Goal: Information Seeking & Learning: Find specific page/section

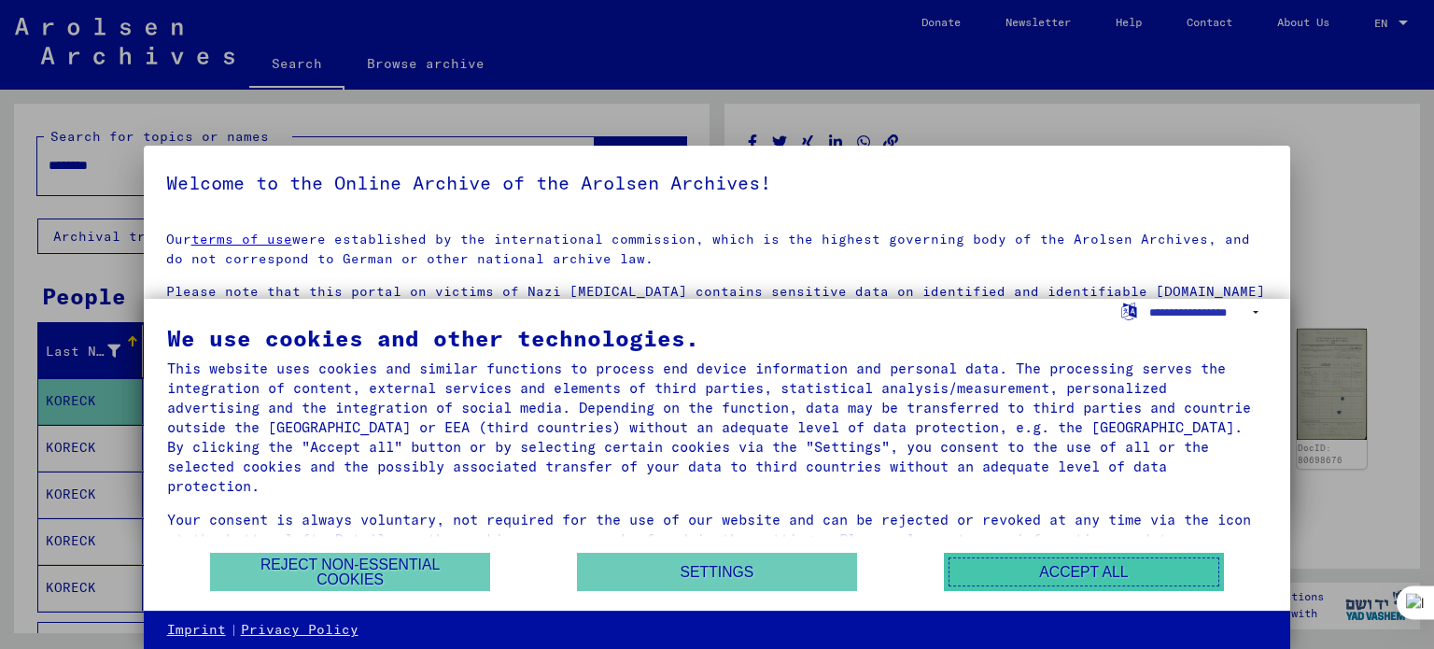
click at [1061, 574] on button "Accept all" at bounding box center [1084, 572] width 280 height 38
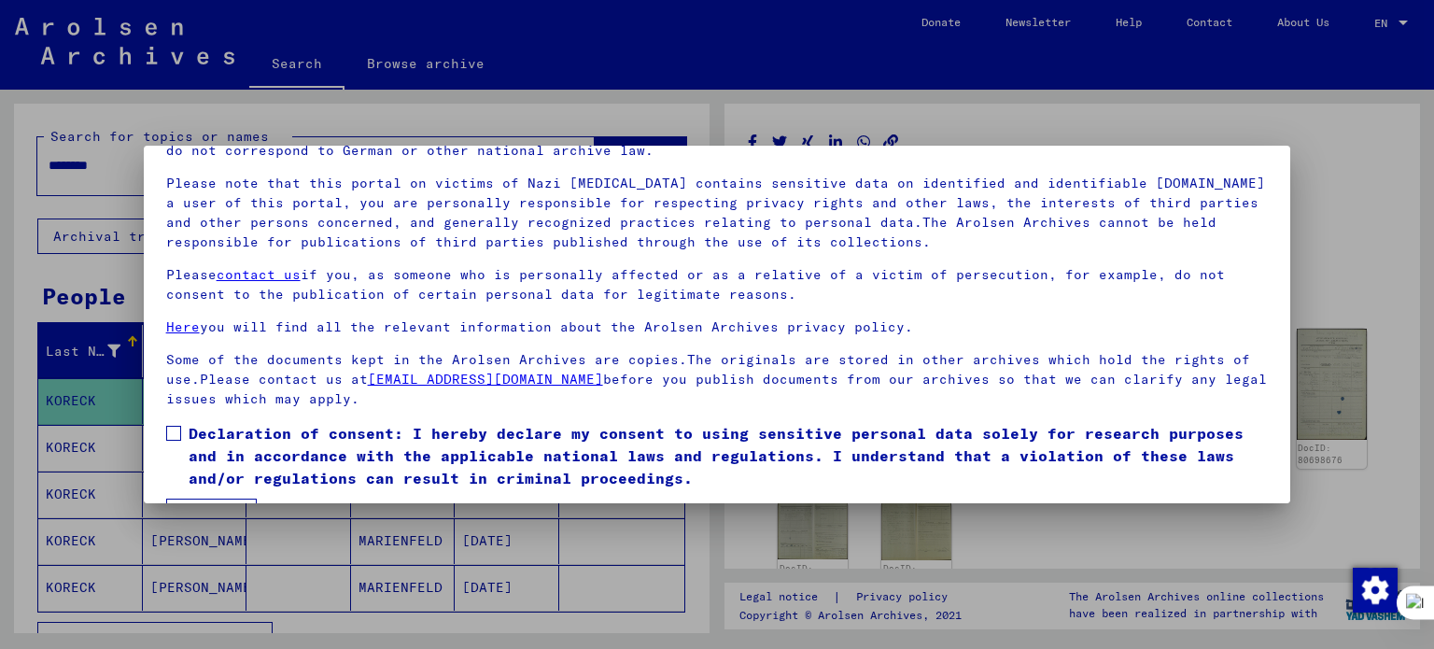
scroll to position [158, 0]
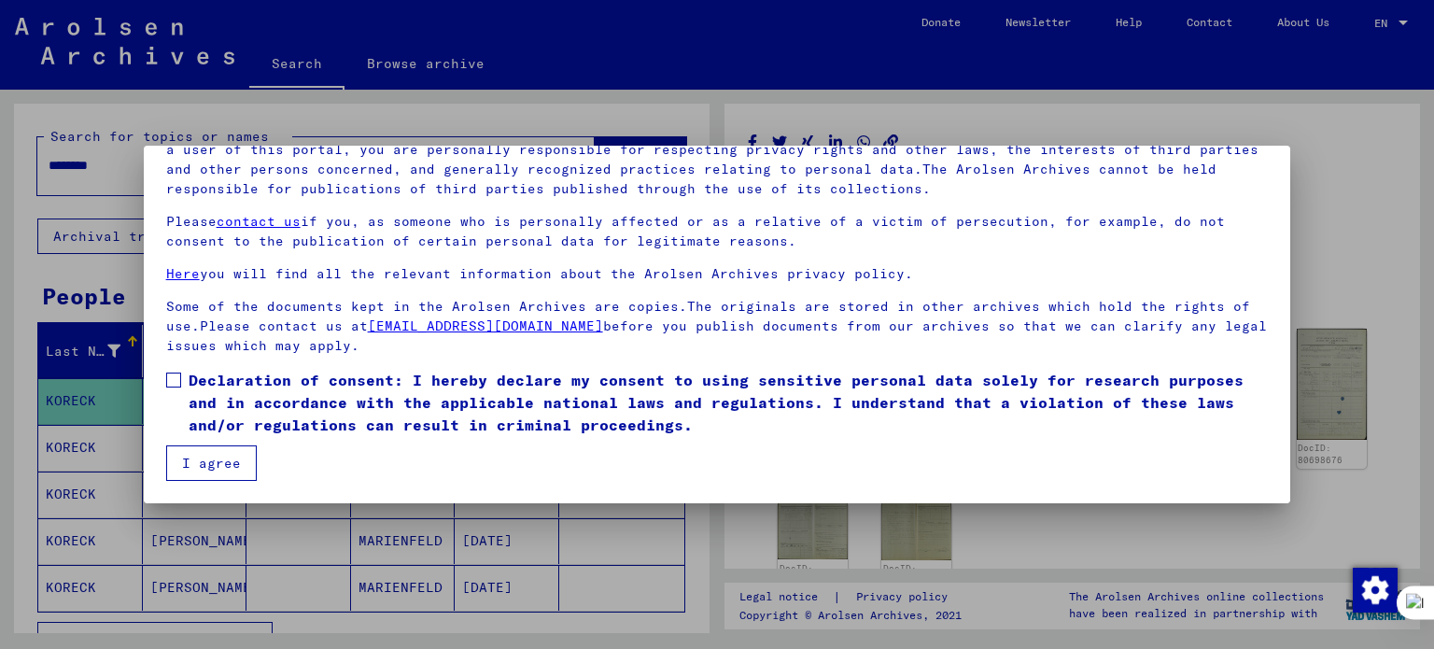
click at [243, 382] on span "Declaration of consent: I hereby declare my consent to using sensitive personal…" at bounding box center [729, 402] width 1080 height 67
click at [232, 445] on mat-dialog-content "Our terms of use were established by the international commission, which is the…" at bounding box center [717, 270] width 1147 height 422
click at [235, 462] on button "I agree" at bounding box center [211, 462] width 91 height 35
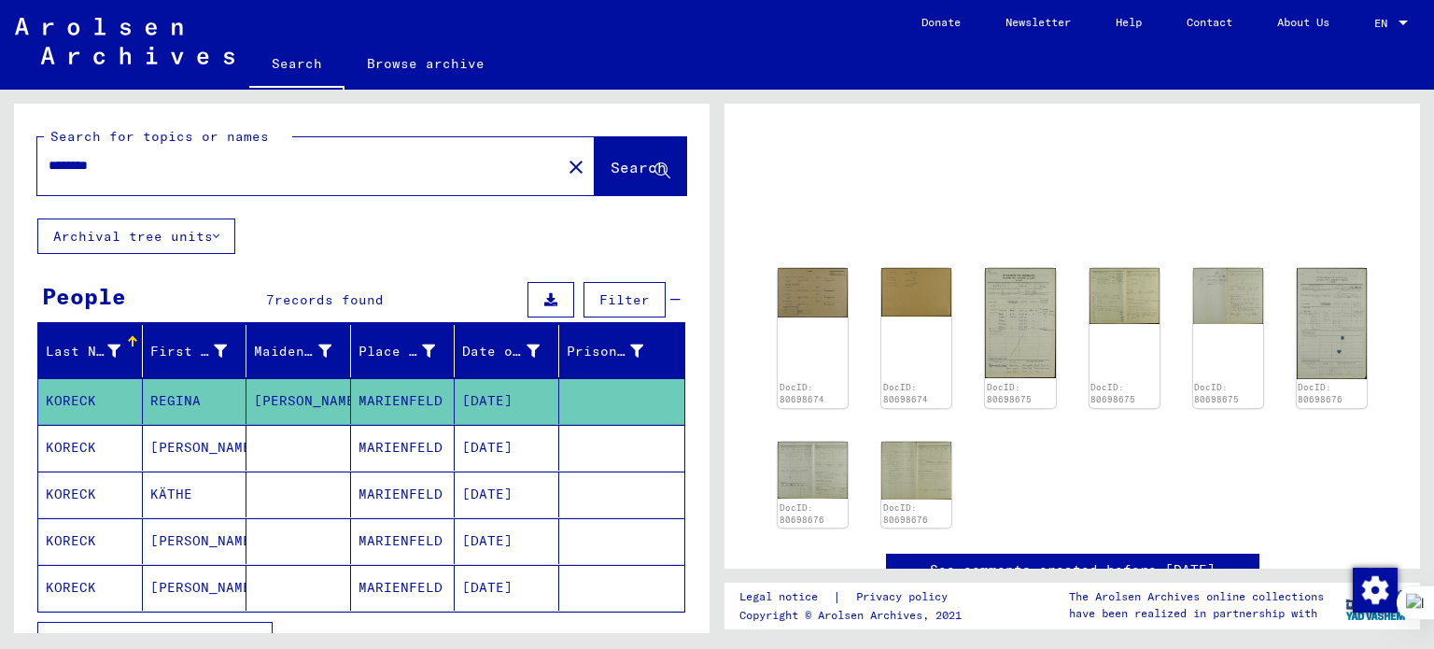
scroll to position [95, 0]
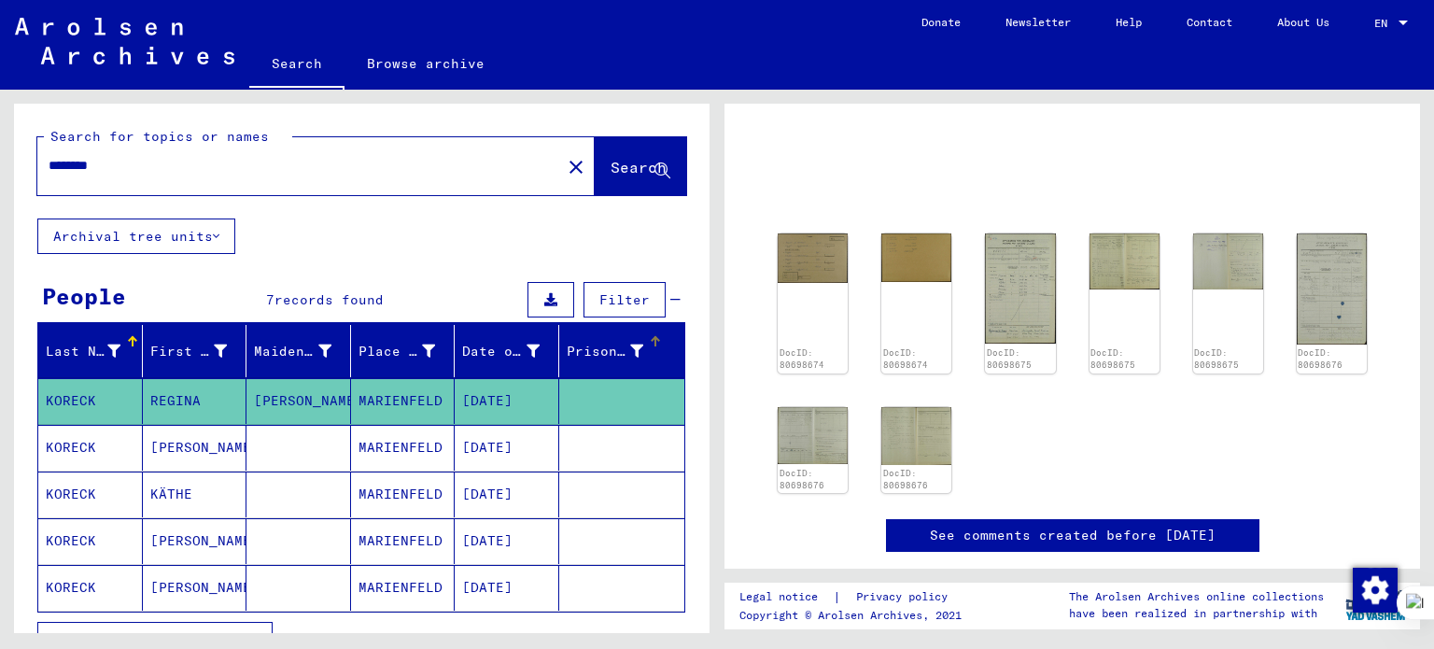
drag, startPoint x: 544, startPoint y: 355, endPoint x: 556, endPoint y: 356, distance: 12.2
click at [556, 356] on mat-header-row "Last Name First Name Maiden Name Place of Birth Date of Birth Prisoner #" at bounding box center [361, 352] width 646 height 52
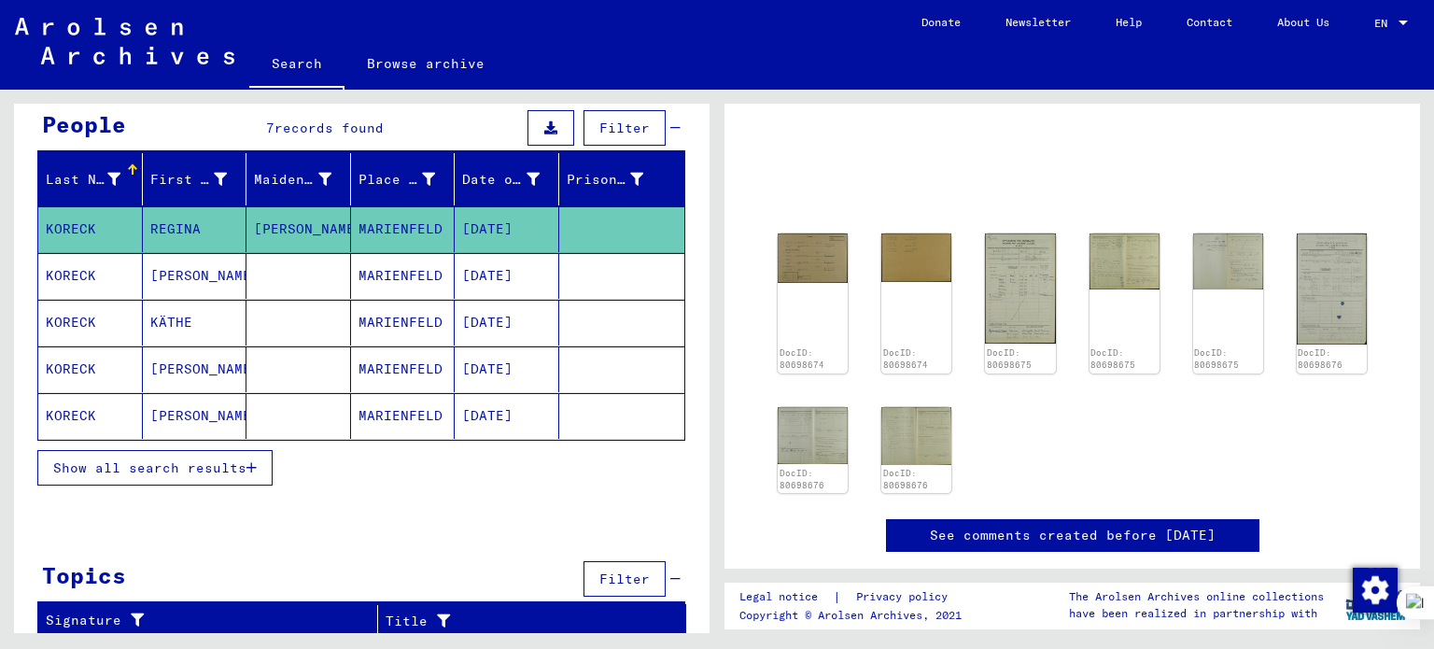
scroll to position [78, 0]
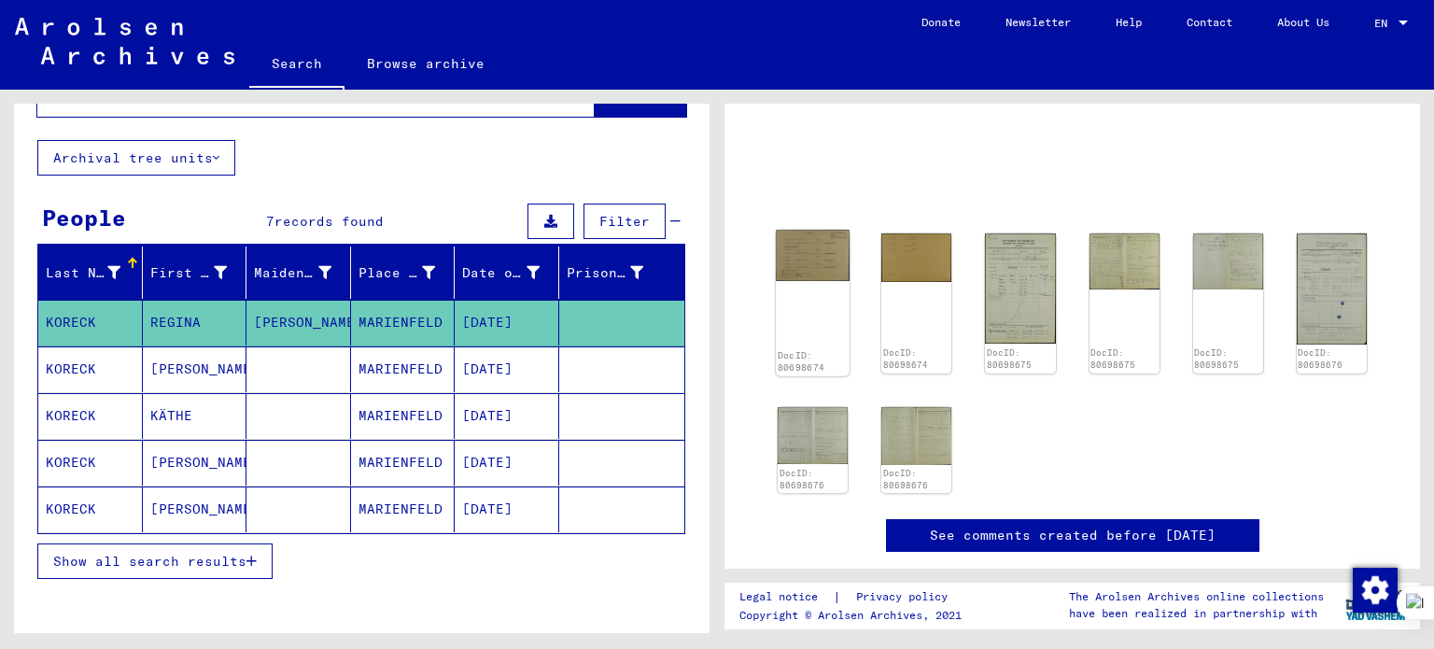
click at [817, 266] on img at bounding box center [813, 255] width 74 height 51
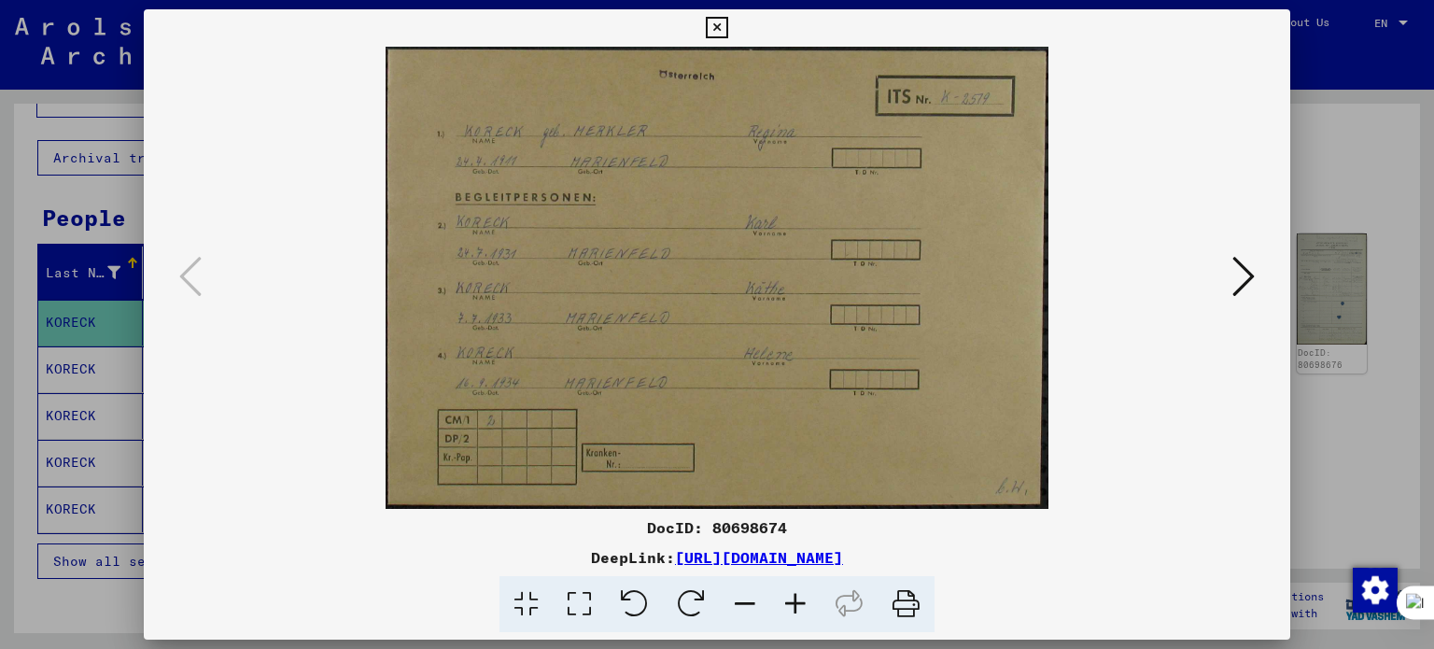
click at [1246, 275] on icon at bounding box center [1243, 276] width 22 height 45
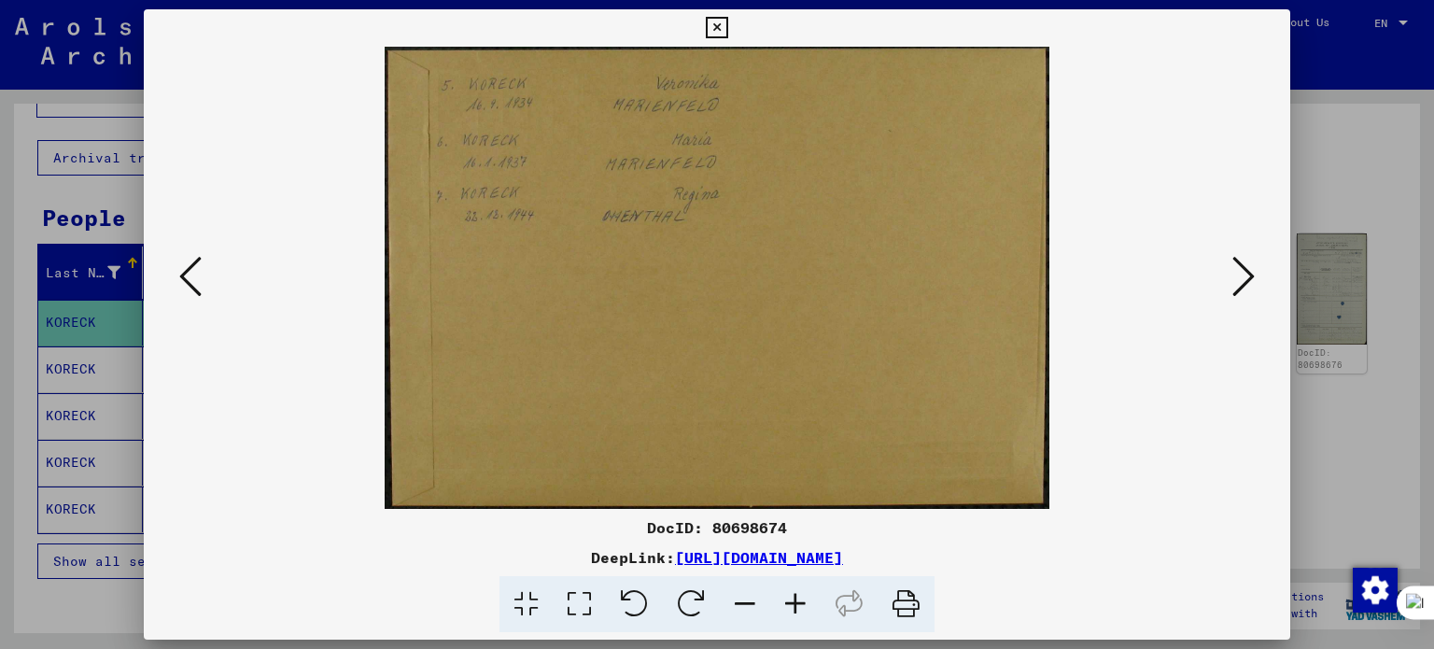
click at [1248, 275] on icon at bounding box center [1243, 276] width 22 height 45
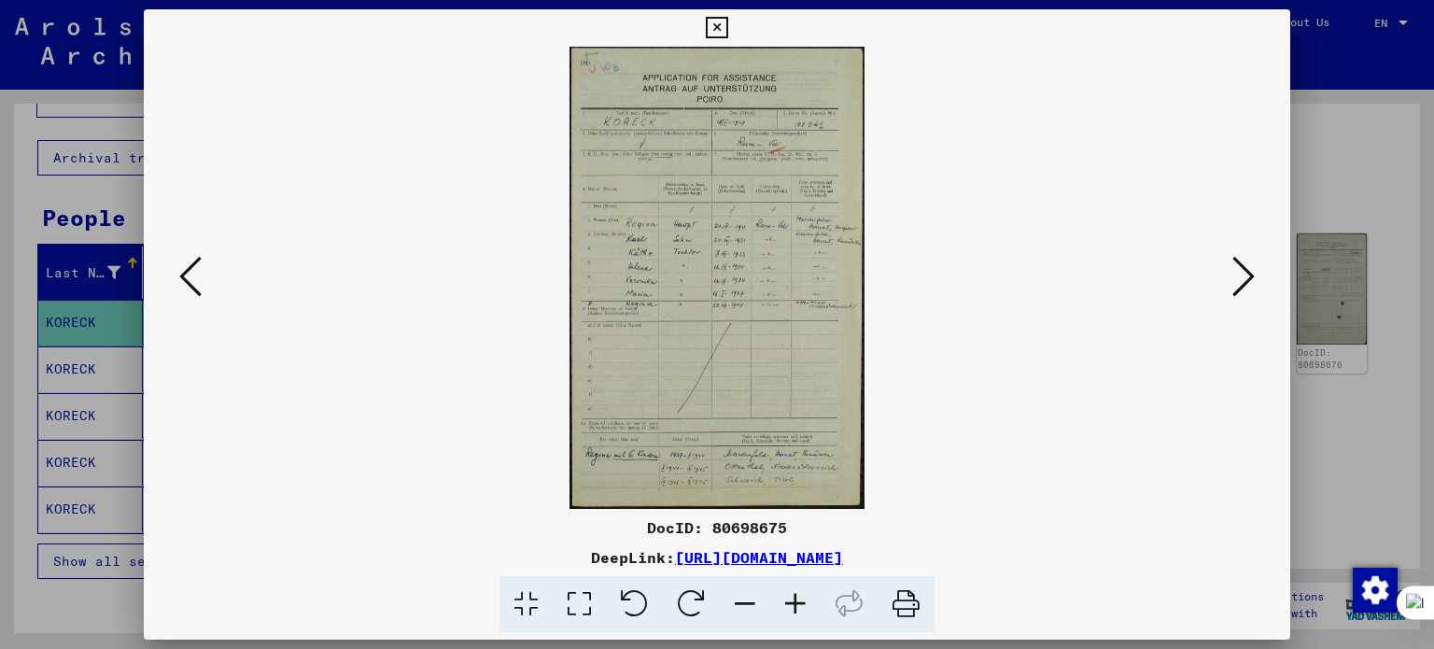
click at [1248, 275] on icon at bounding box center [1243, 276] width 22 height 45
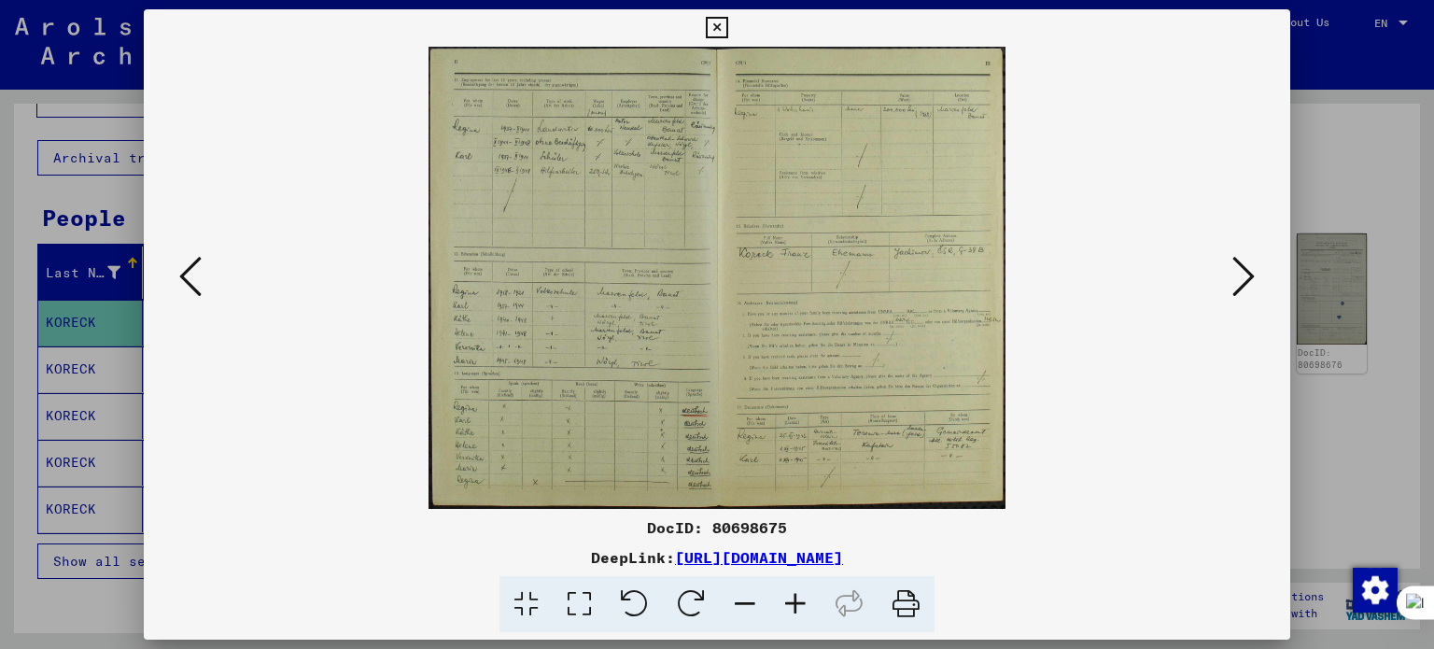
click at [1248, 275] on icon at bounding box center [1243, 276] width 22 height 45
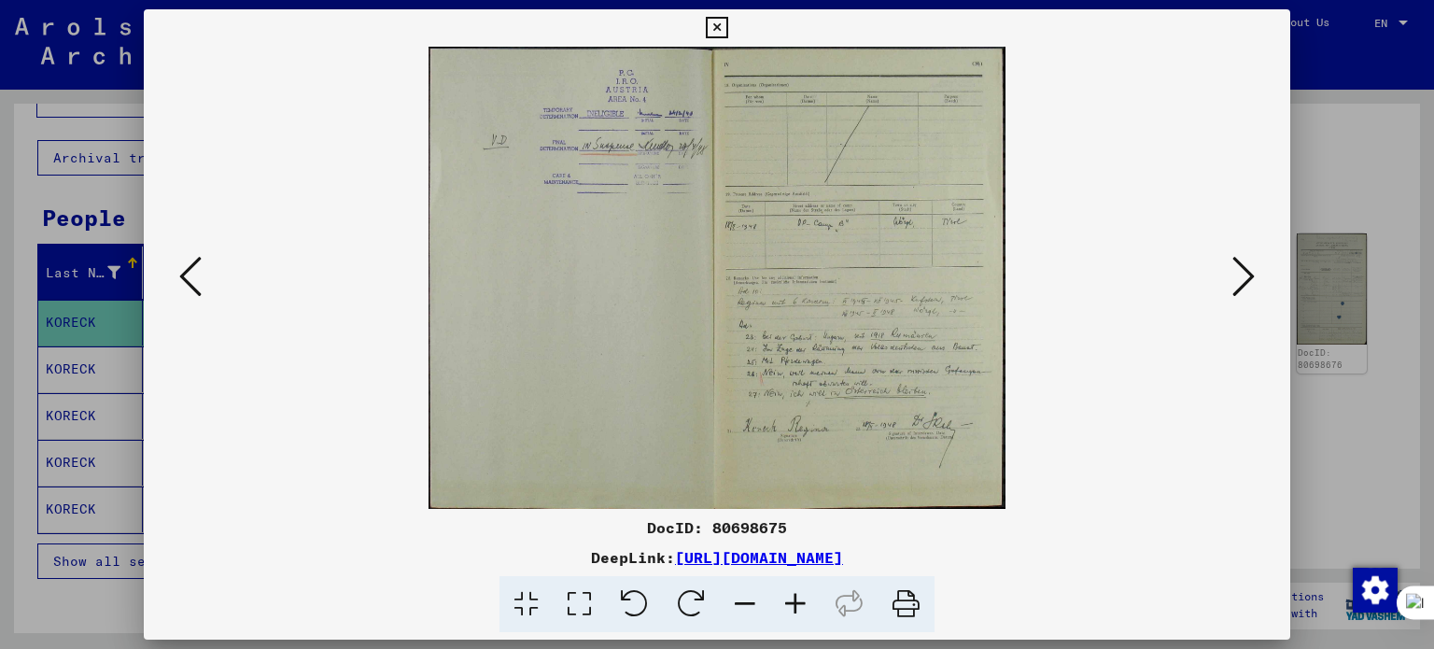
click at [1248, 275] on icon at bounding box center [1243, 276] width 22 height 45
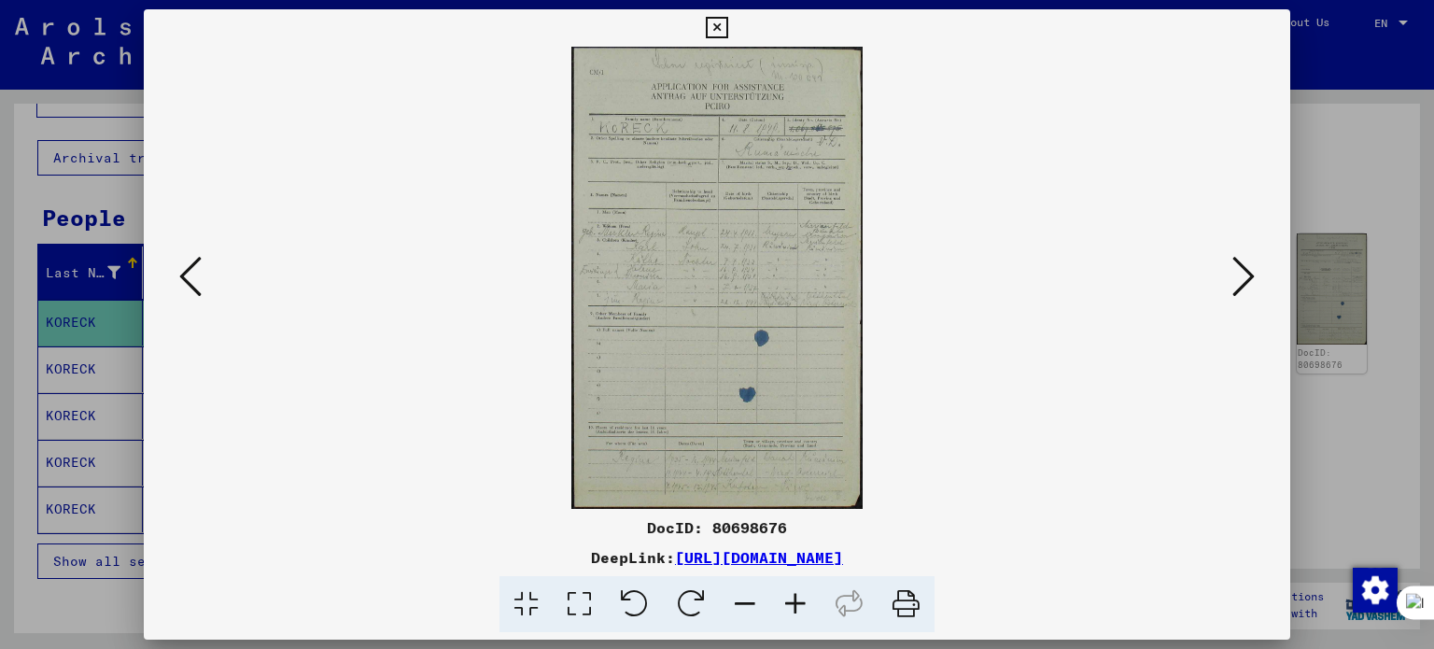
click at [1248, 275] on icon at bounding box center [1243, 276] width 22 height 45
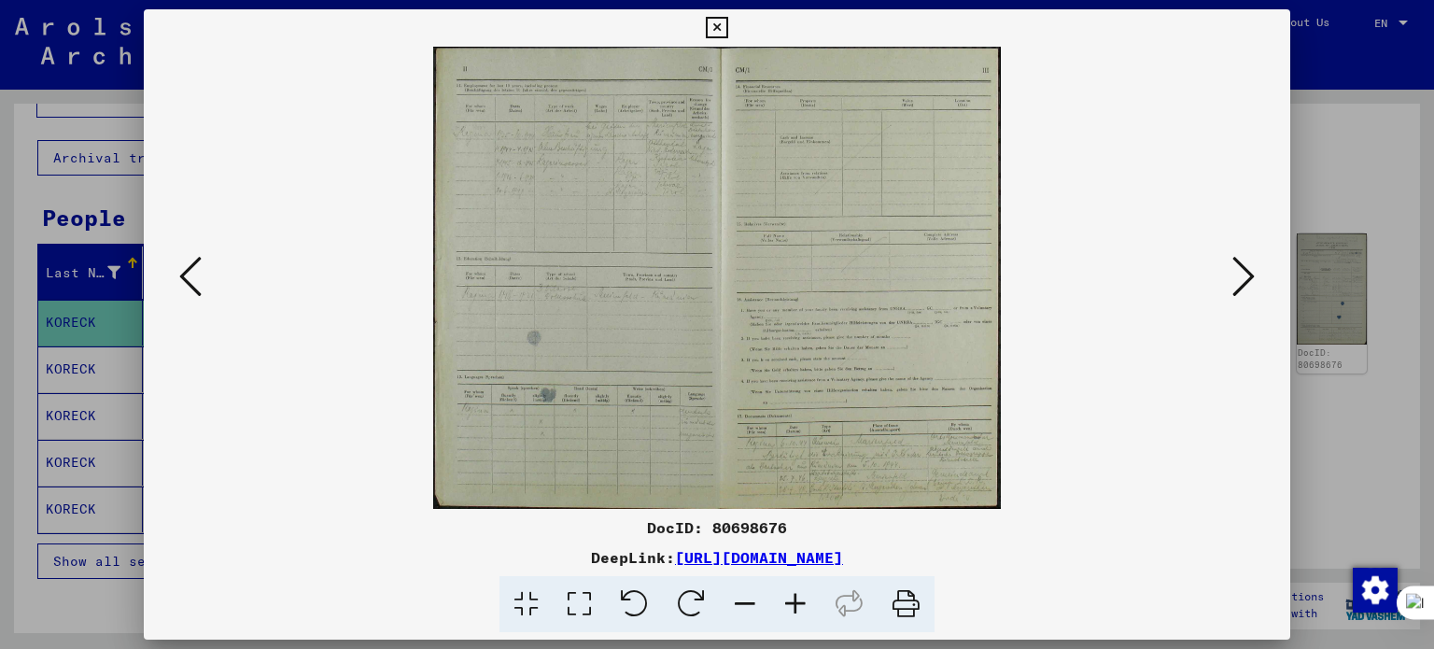
click at [1248, 275] on icon at bounding box center [1243, 276] width 22 height 45
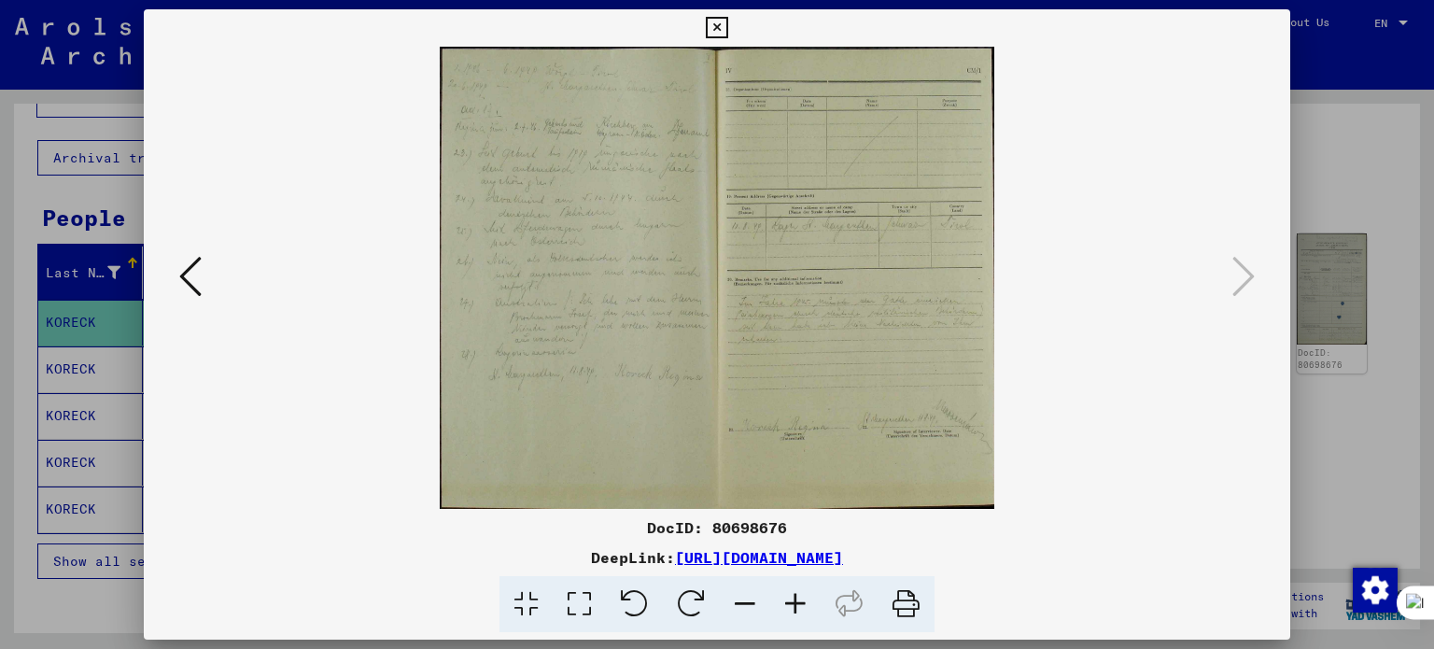
click at [1302, 169] on div at bounding box center [717, 324] width 1434 height 649
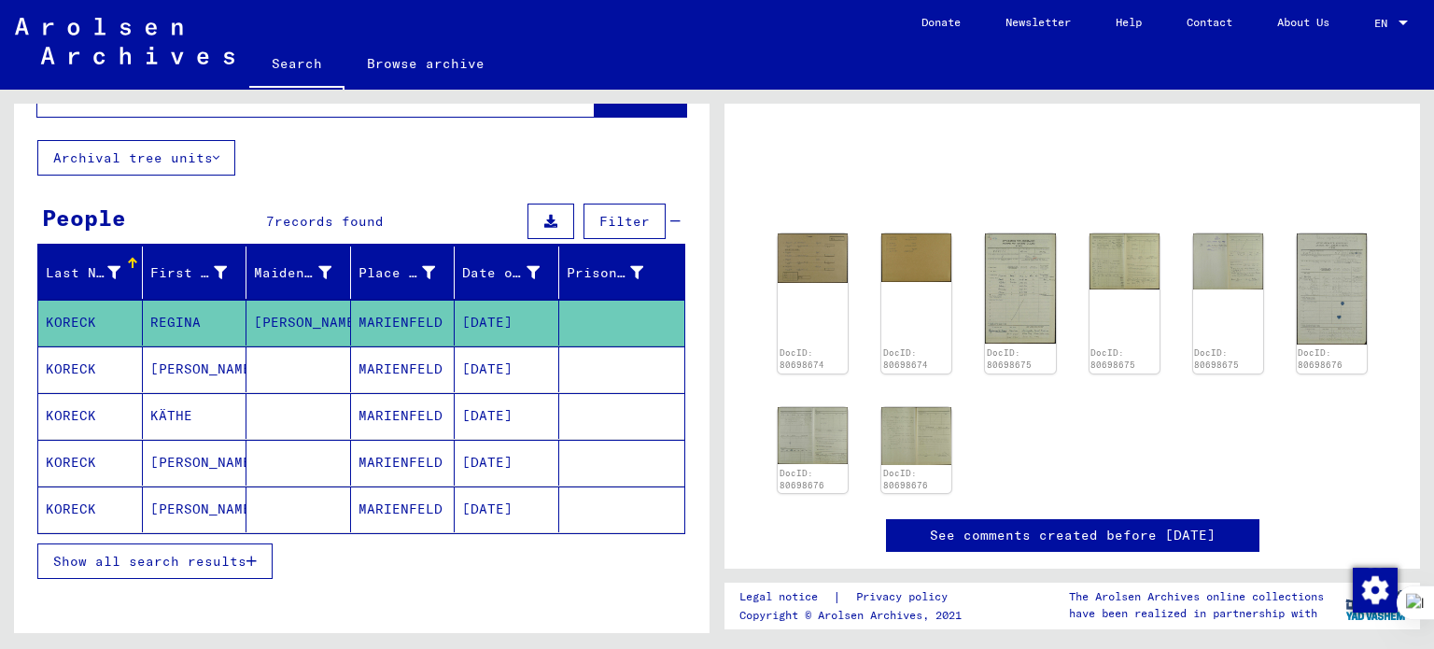
scroll to position [0, 0]
